Goal: Transaction & Acquisition: Purchase product/service

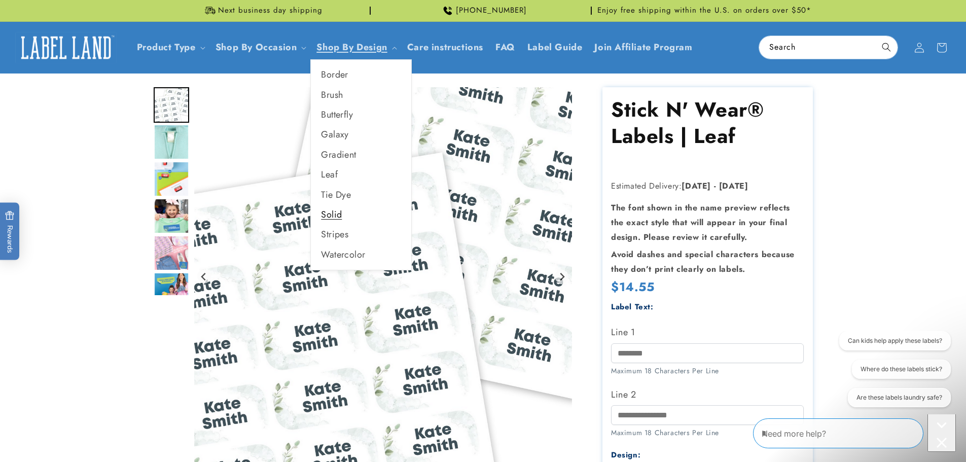
click at [345, 220] on link "Solid" at bounding box center [361, 215] width 100 height 20
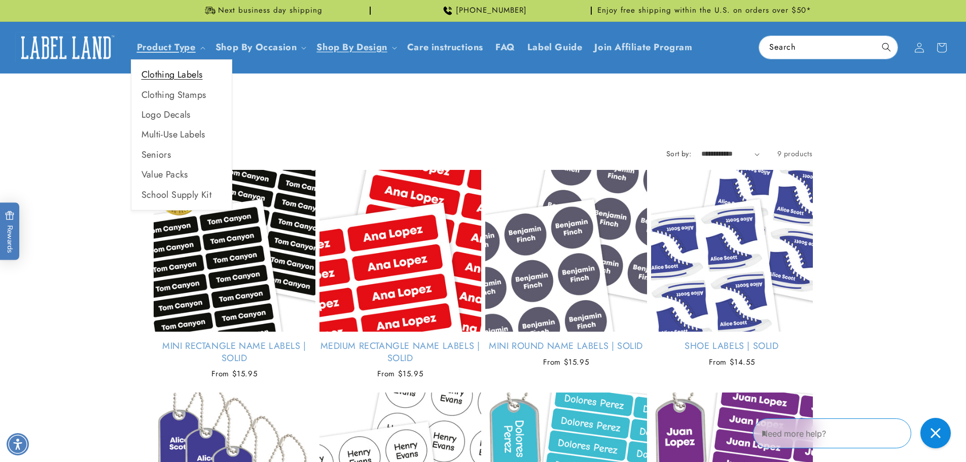
click at [174, 77] on link "Clothing Labels" at bounding box center [181, 75] width 100 height 20
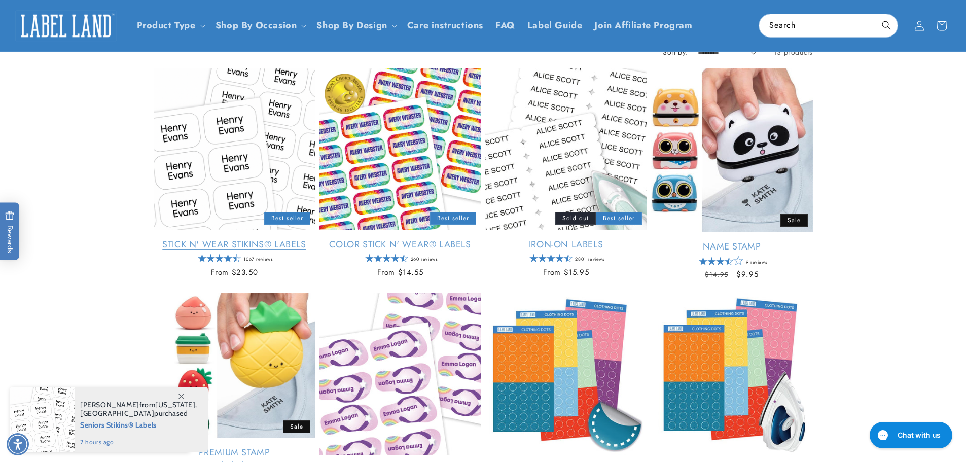
scroll to position [51, 0]
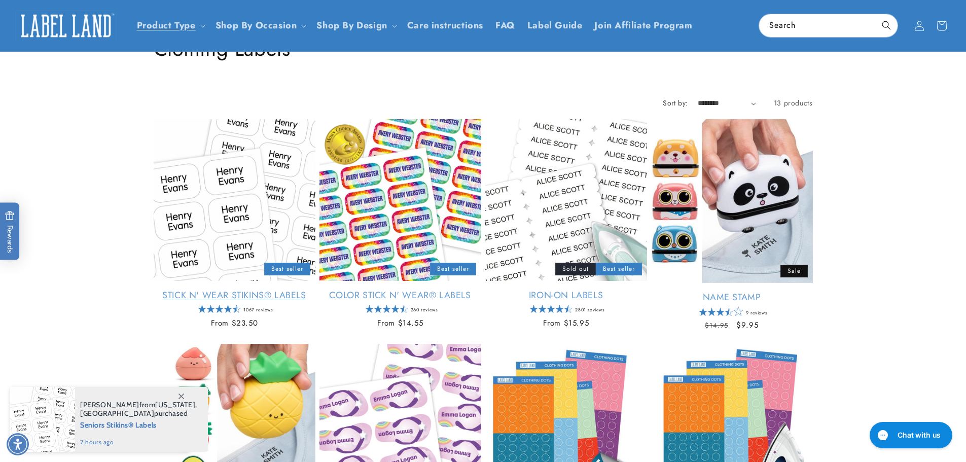
click at [232, 290] on link "Stick N' Wear Stikins® Labels" at bounding box center [235, 296] width 162 height 12
